Goal: Obtain resource: Obtain resource

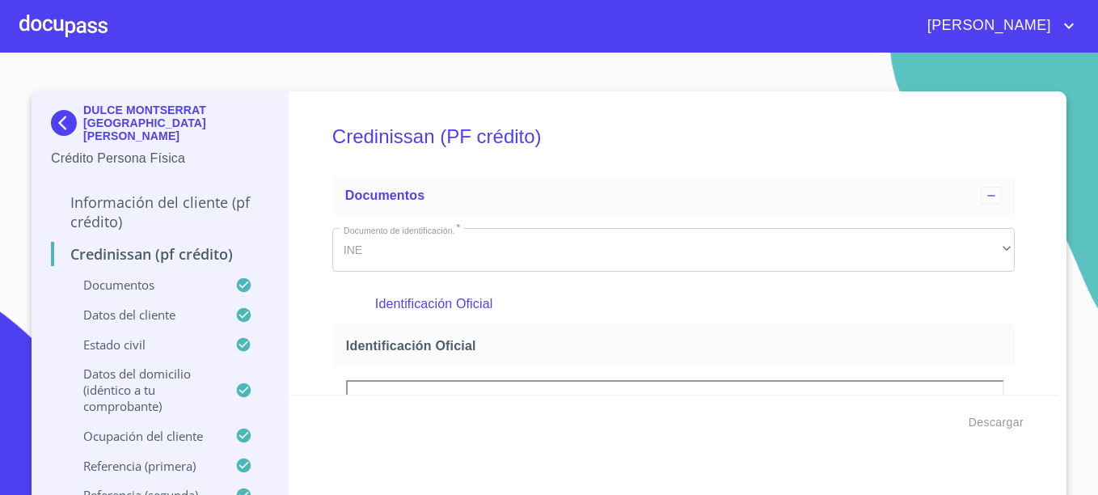
scroll to position [9487, 0]
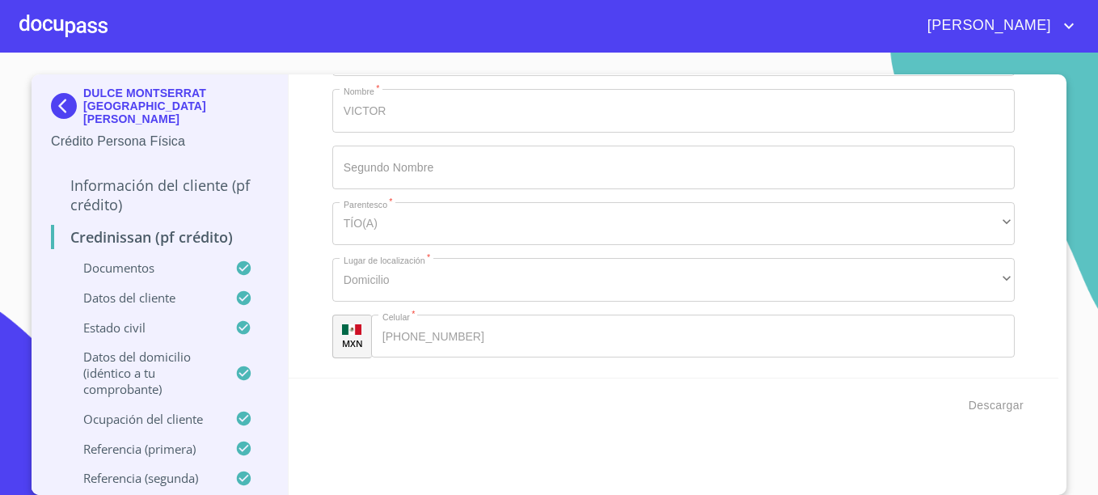
click at [51, 100] on img at bounding box center [67, 106] width 32 height 26
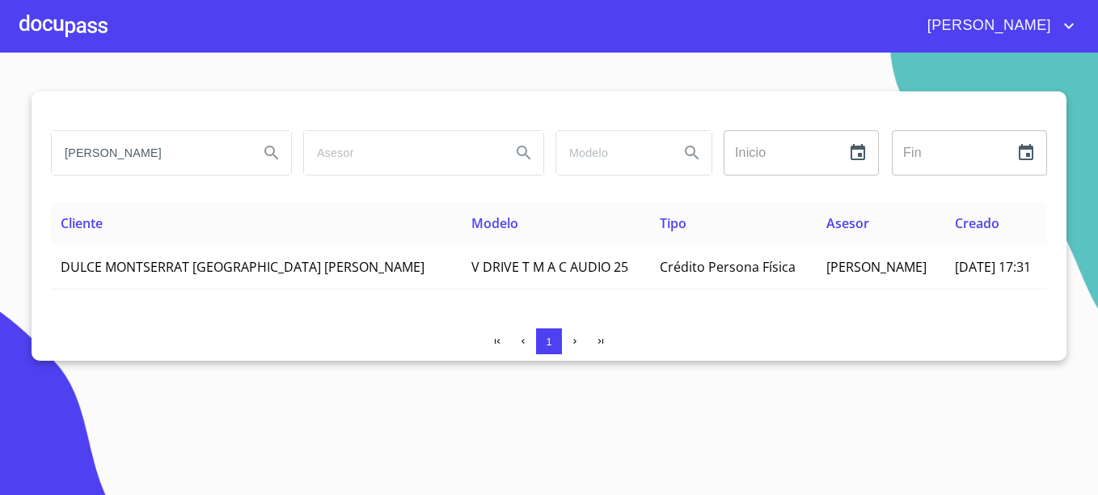
drag, startPoint x: 217, startPoint y: 166, endPoint x: -3, endPoint y: 158, distance: 220.8
click at [0, 158] on html "[PERSON_NAME] [PERSON_NAME] MONTSERRAT Inicio ​ Fin ​ Cliente Modelo Tipo Aseso…" at bounding box center [549, 247] width 1098 height 495
type input "[PERSON_NAME] [PERSON_NAME]"
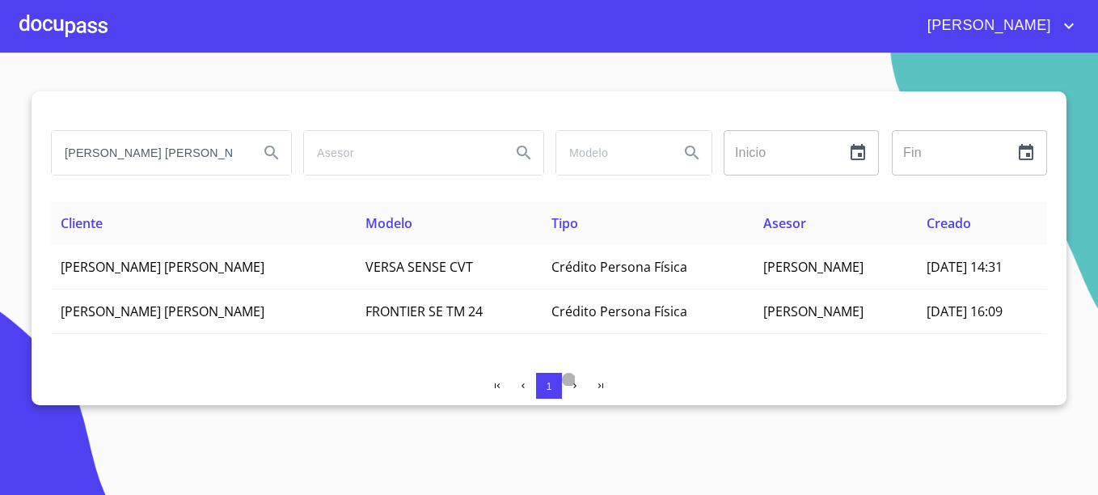
click at [576, 390] on icon "button" at bounding box center [575, 386] width 11 height 11
click at [596, 385] on icon "button" at bounding box center [601, 386] width 11 height 11
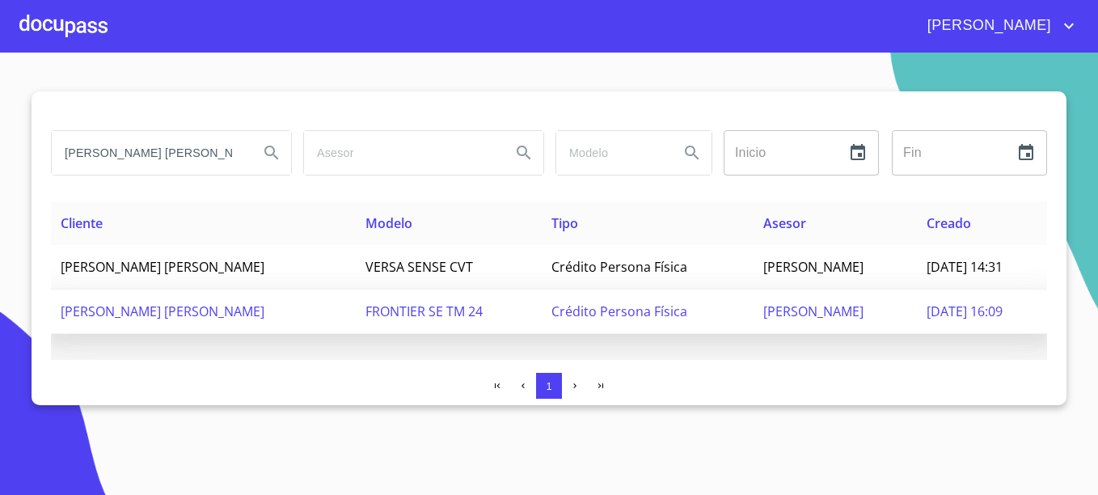
click at [365, 318] on span "FRONTIER SE TM 24" at bounding box center [423, 311] width 117 height 18
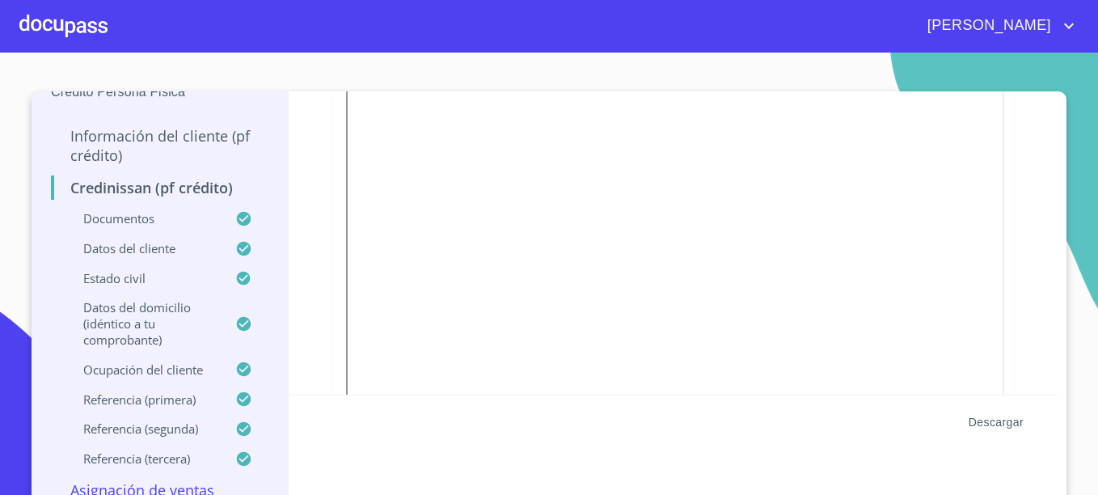
click at [997, 420] on span "Descargar" at bounding box center [995, 422] width 55 height 20
